Goal: Navigation & Orientation: Find specific page/section

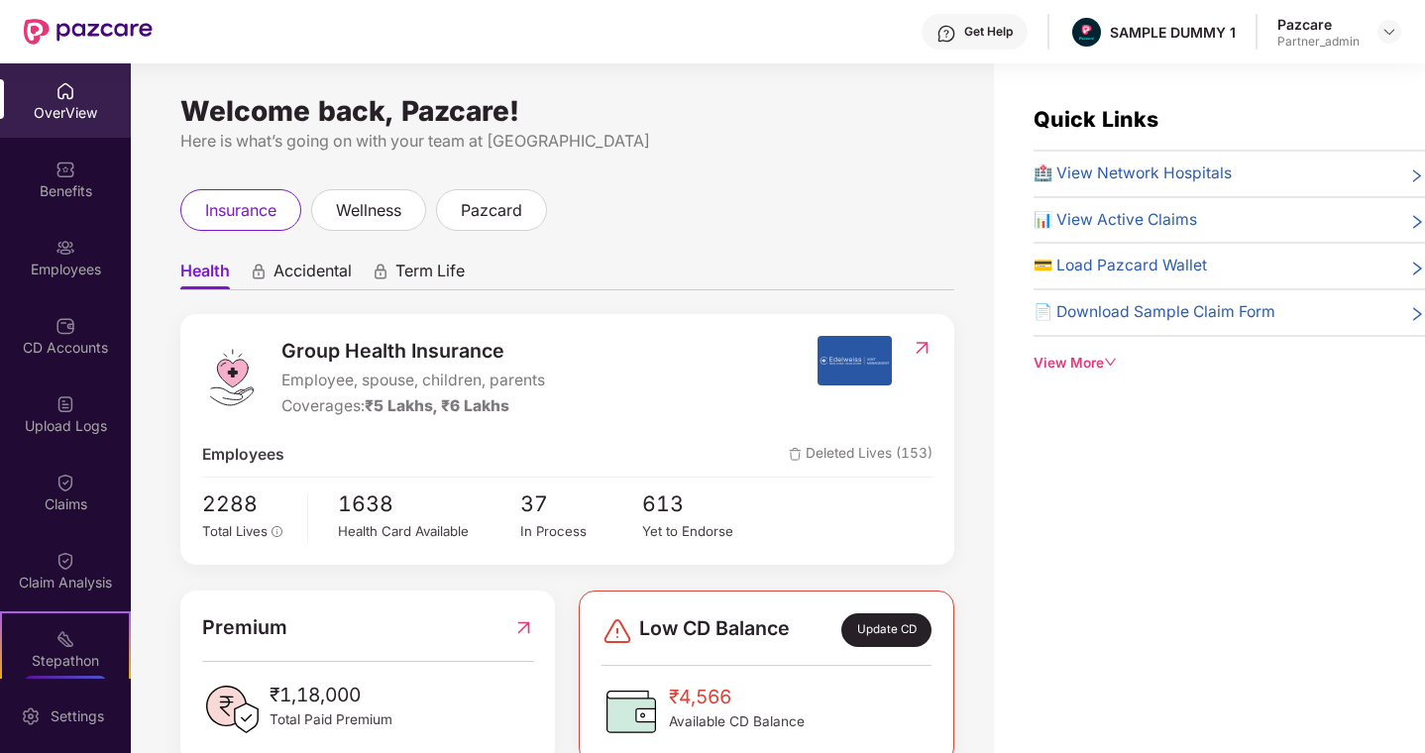
click at [316, 274] on span "Accidental" at bounding box center [312, 275] width 78 height 29
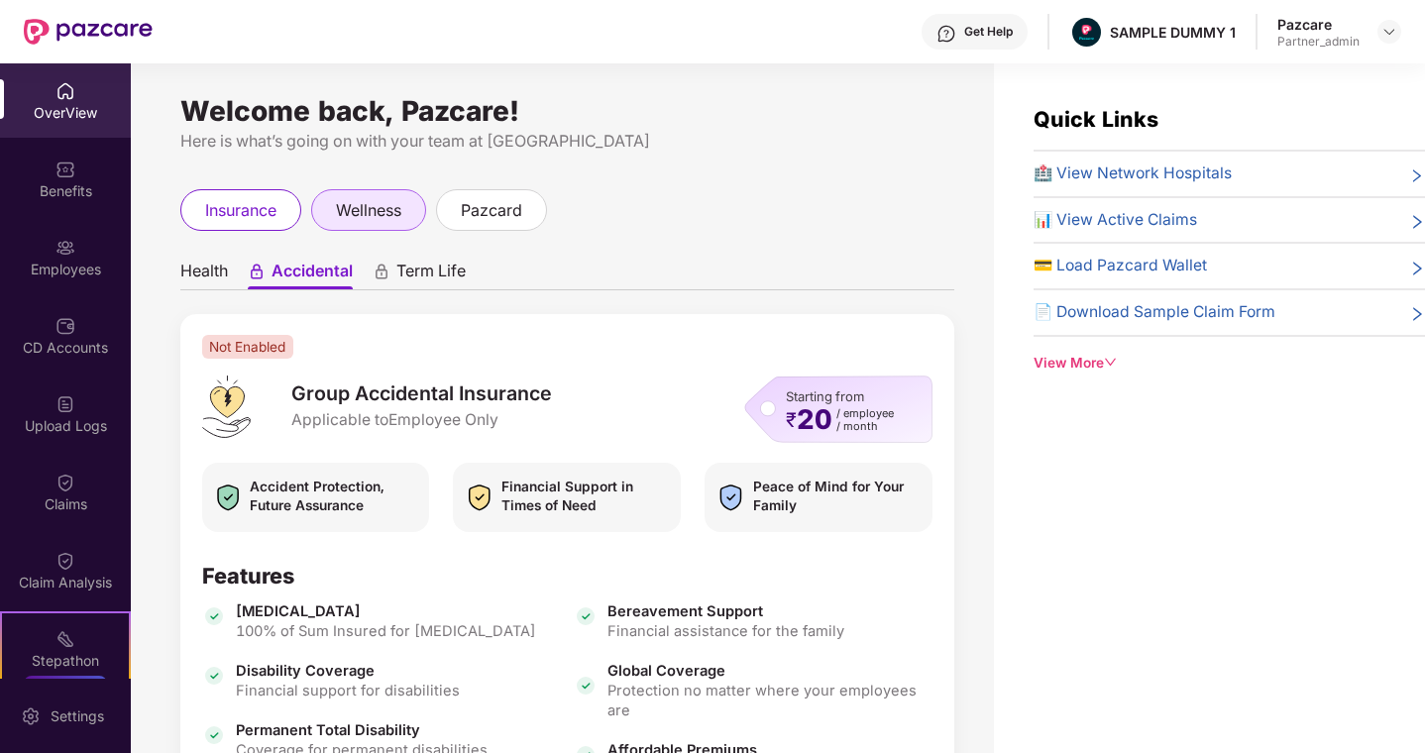
click at [393, 203] on span "wellness" at bounding box center [368, 210] width 65 height 25
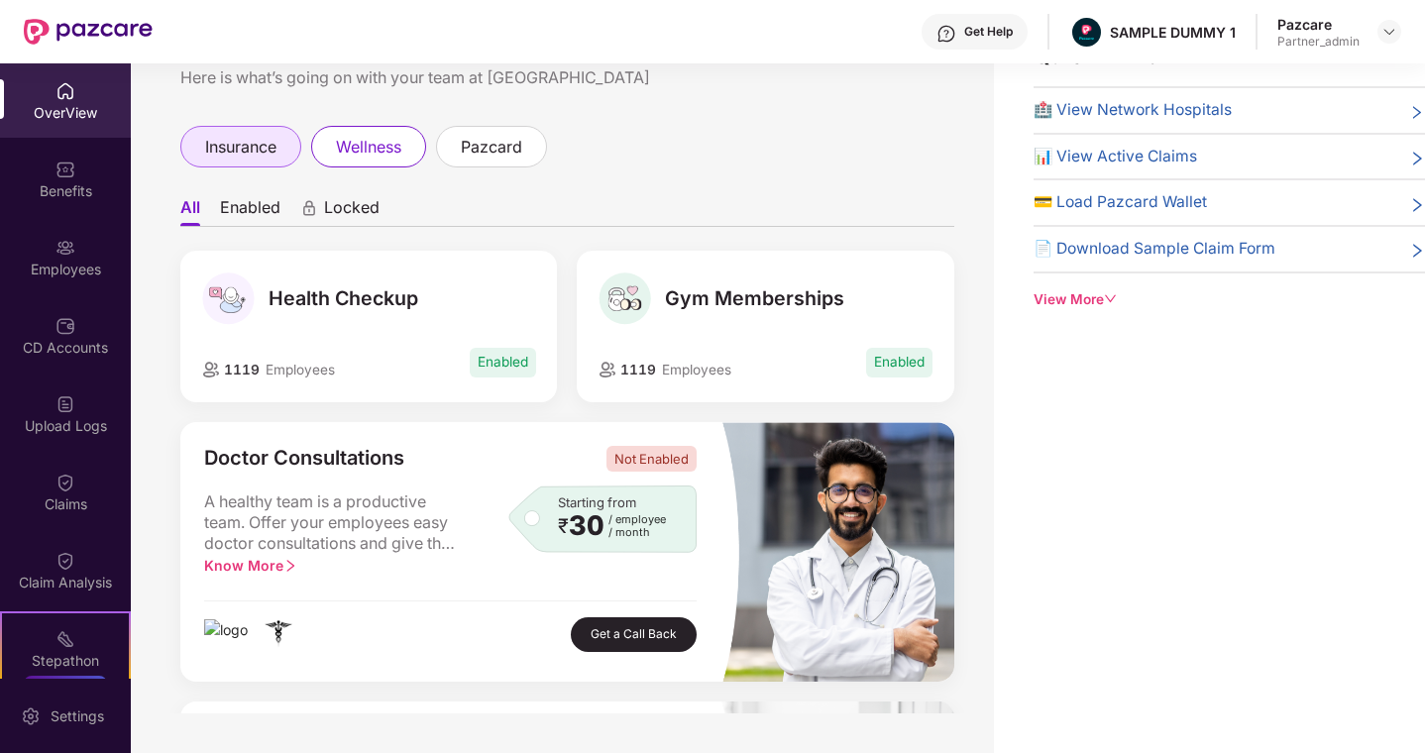
click at [274, 152] on span "insurance" at bounding box center [240, 147] width 71 height 25
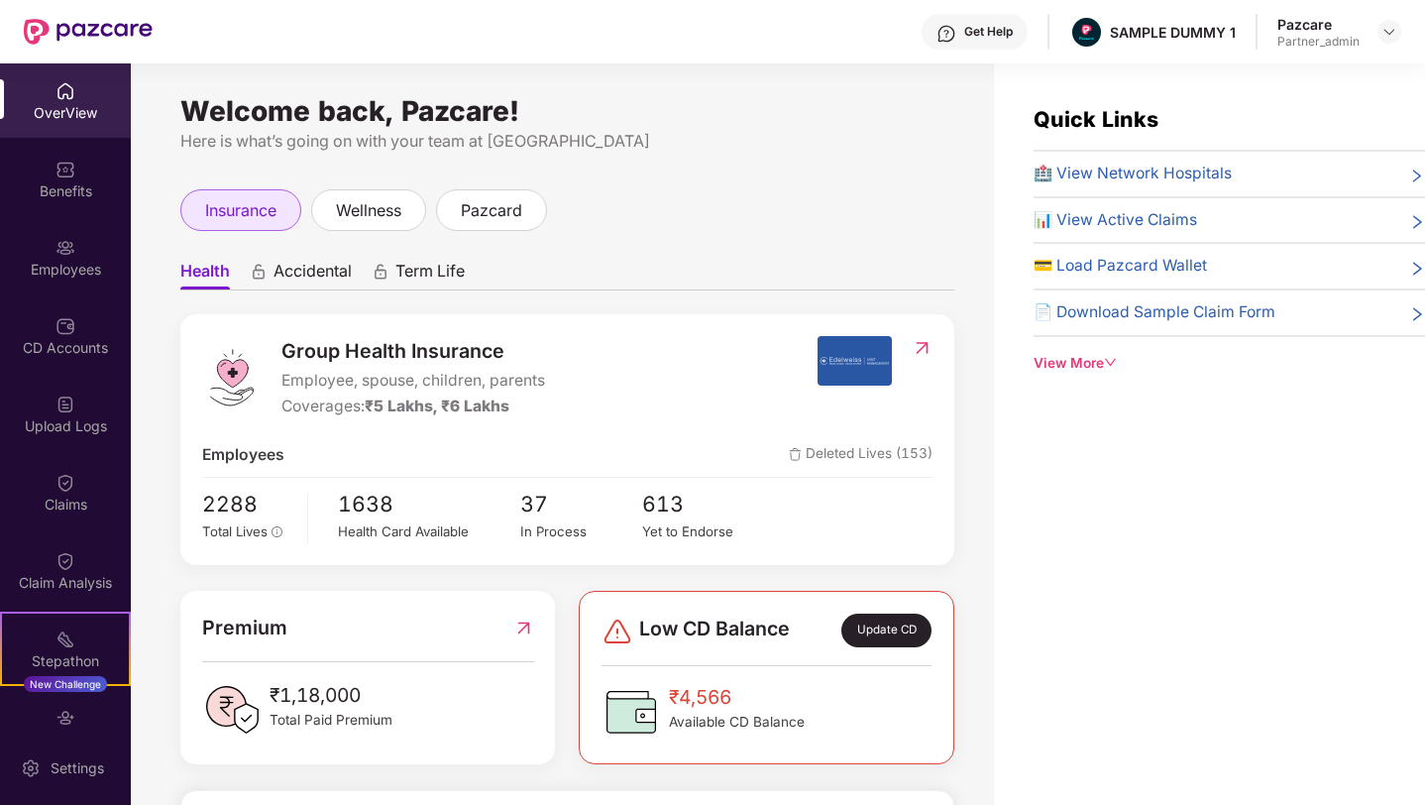
click at [269, 226] on div "insurance" at bounding box center [240, 210] width 121 height 42
click at [306, 265] on span "Accidental" at bounding box center [312, 275] width 78 height 29
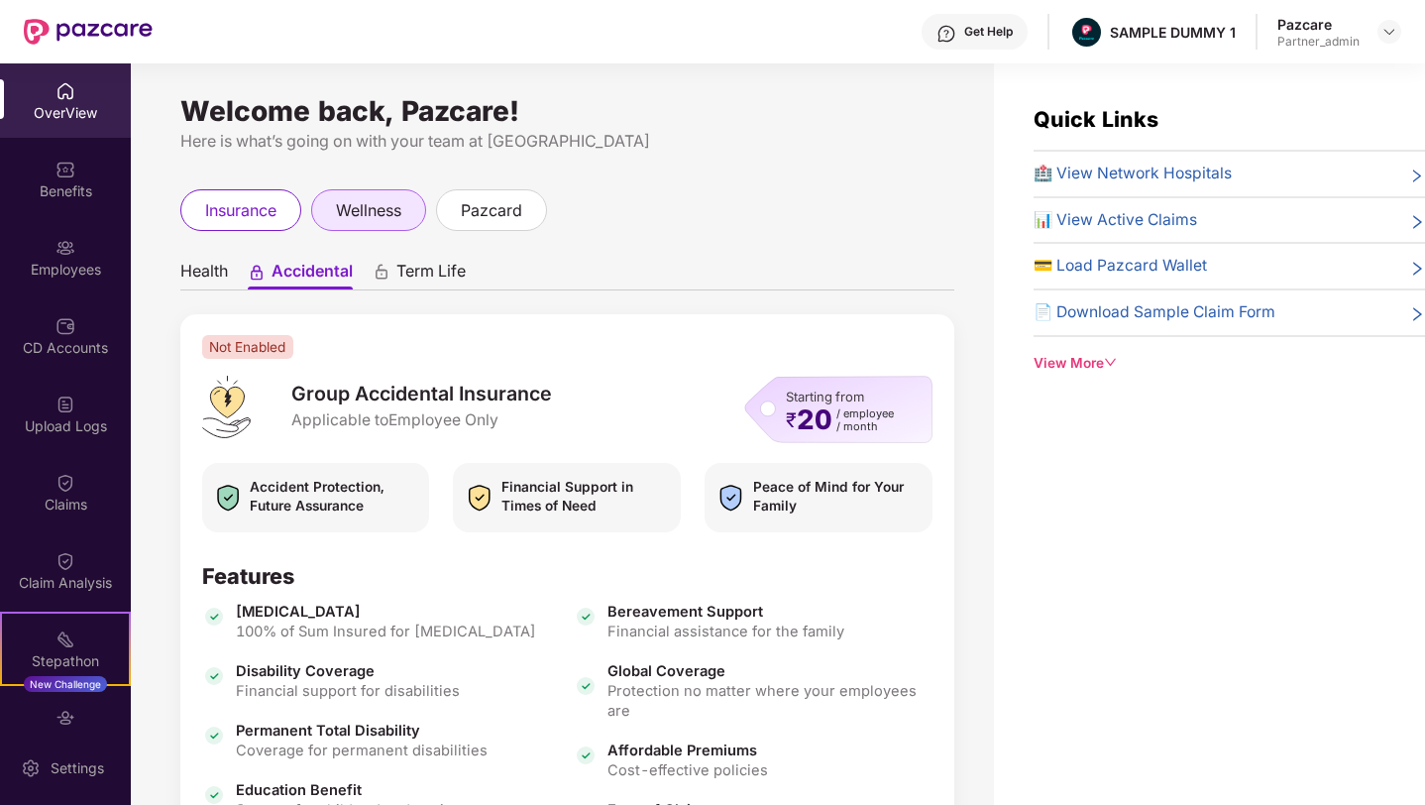
click at [381, 212] on span "wellness" at bounding box center [368, 210] width 65 height 25
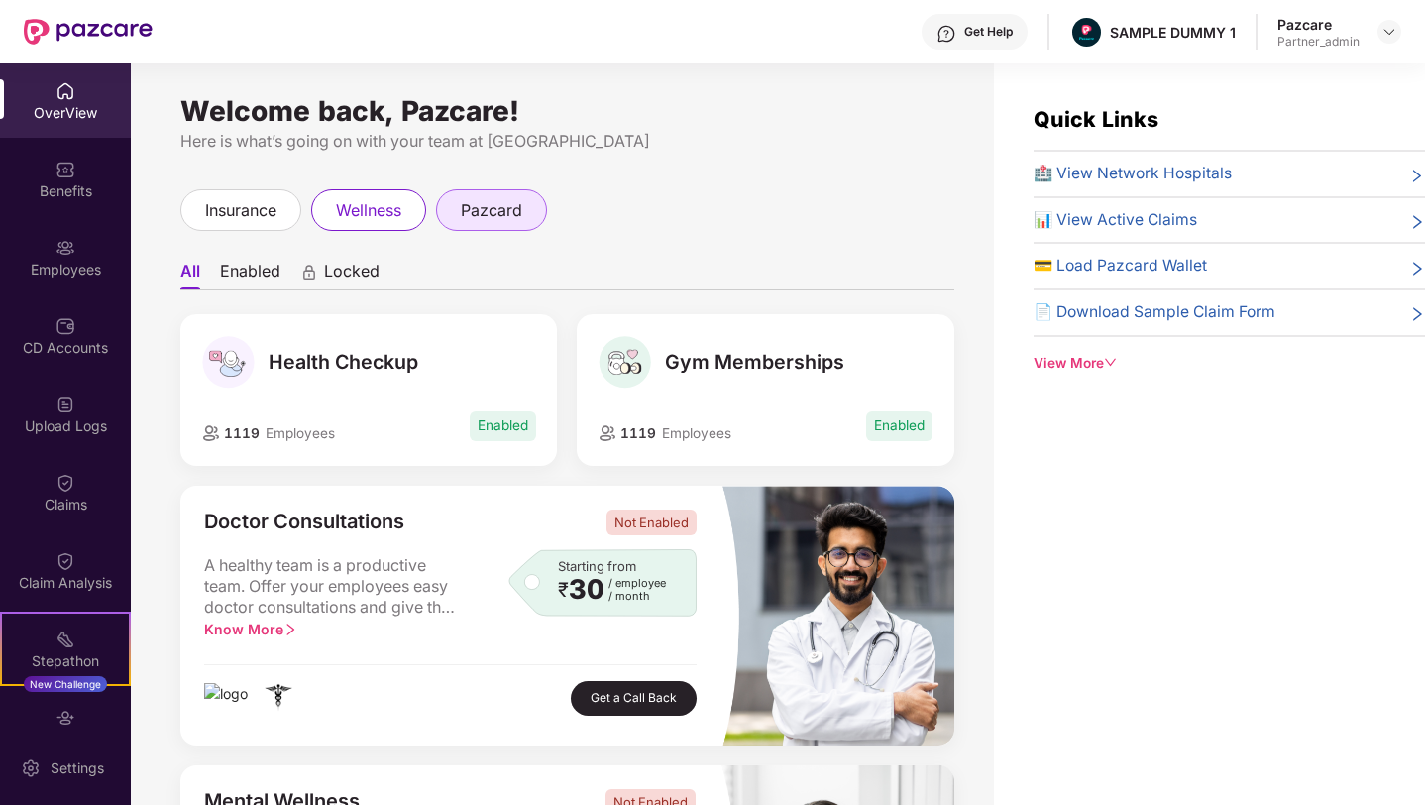
click at [462, 215] on div "pazcard" at bounding box center [491, 210] width 111 height 42
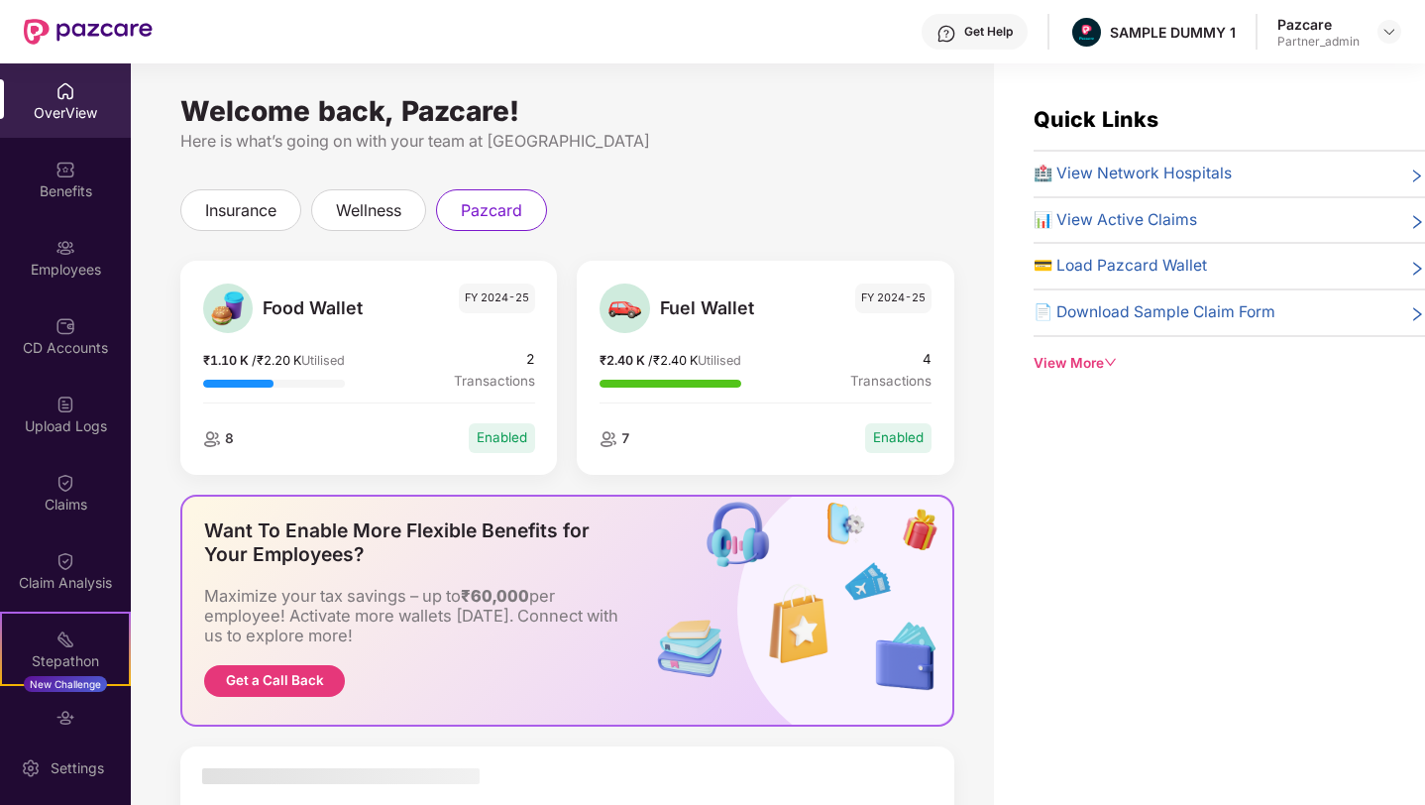
click at [267, 231] on div "Food Wallet FY 2024-25 ₹1.10 K / ₹2.20 K Utilised 2 Transactions 8 Enabled Fuel…" at bounding box center [567, 602] width 774 height 742
click at [267, 220] on span "insurance" at bounding box center [240, 210] width 71 height 25
